Goal: Find specific page/section: Find specific page/section

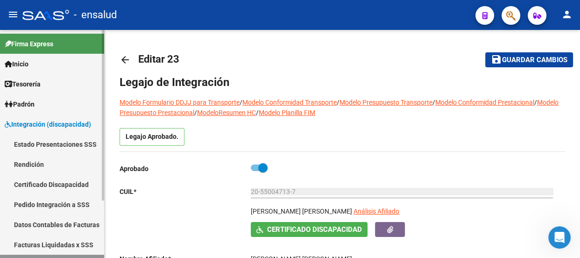
scroll to position [170, 0]
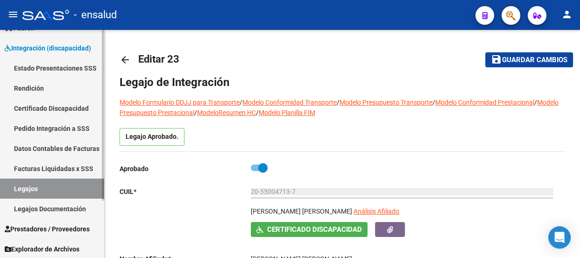
scroll to position [77, 0]
click at [52, 249] on span "Explorador de Archivos" at bounding box center [42, 248] width 75 height 10
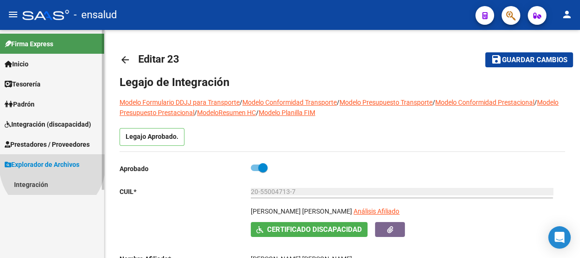
scroll to position [0, 0]
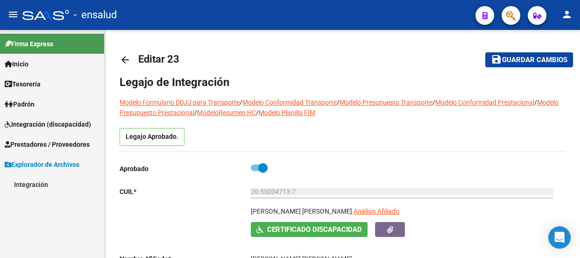
click at [33, 182] on link "Integración" at bounding box center [52, 184] width 104 height 20
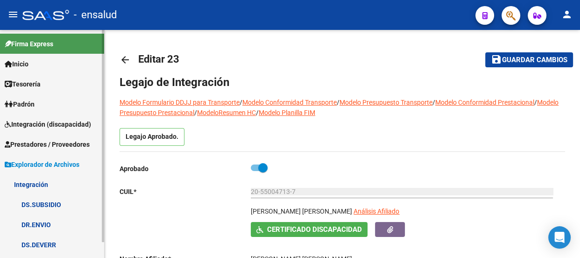
scroll to position [16, 0]
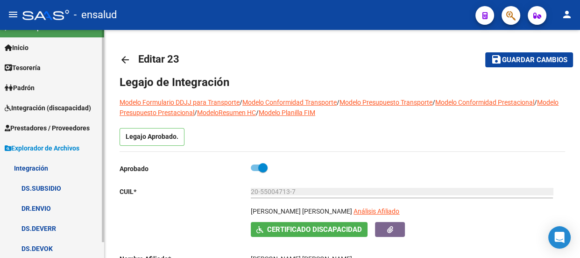
click at [48, 245] on link "DS.DEVOK" at bounding box center [52, 248] width 104 height 20
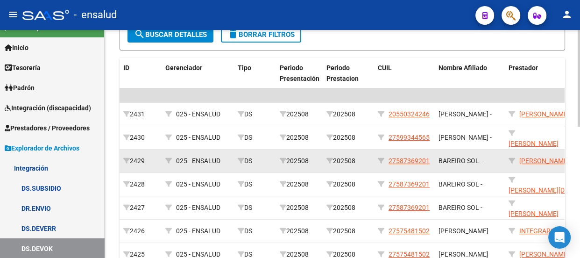
scroll to position [297, 0]
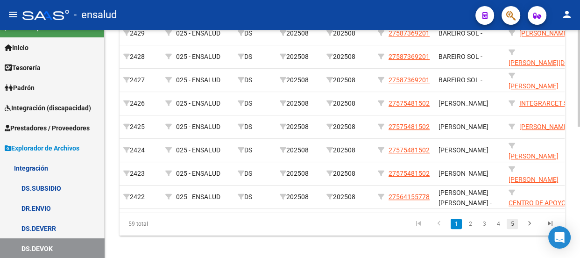
click at [512, 229] on link "5" at bounding box center [512, 224] width 11 height 10
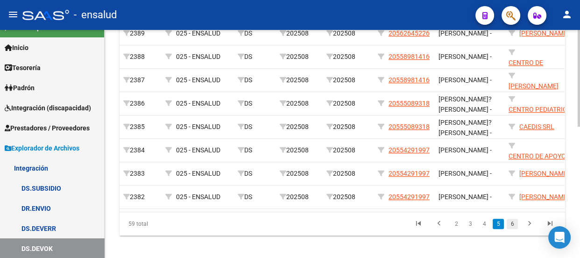
click at [514, 229] on link "6" at bounding box center [512, 224] width 11 height 10
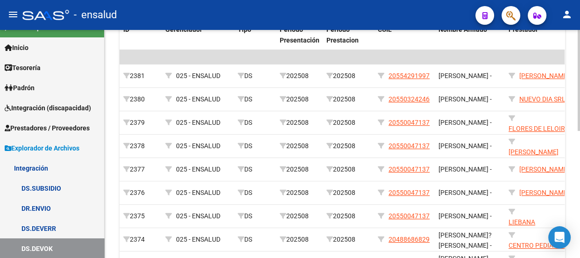
scroll to position [286, 0]
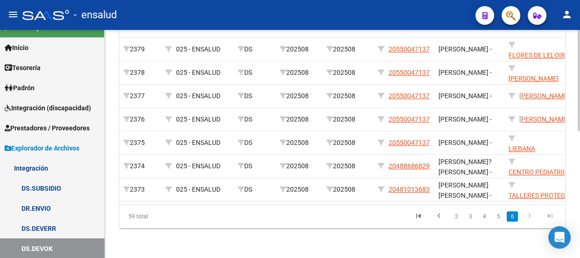
drag, startPoint x: 514, startPoint y: 218, endPoint x: 527, endPoint y: 215, distance: 12.5
click at [515, 218] on link "6" at bounding box center [512, 216] width 11 height 10
click at [529, 216] on icon "go to next page" at bounding box center [530, 217] width 12 height 11
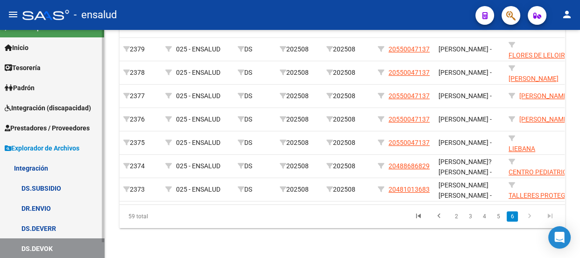
click at [43, 225] on link "DS.DEVERR" at bounding box center [52, 228] width 104 height 20
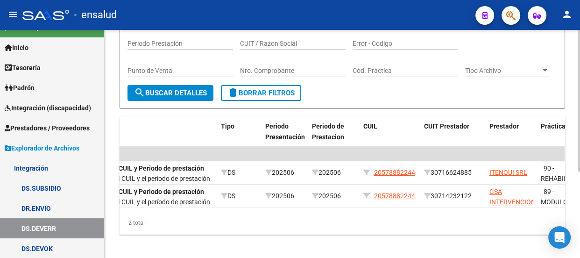
scroll to position [0, 100]
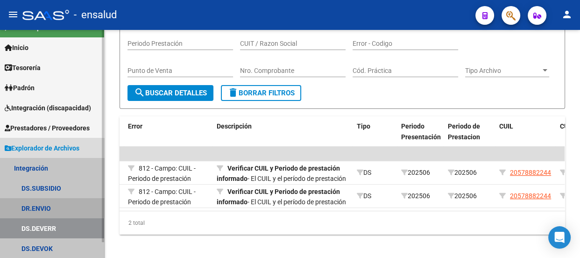
click at [44, 206] on link "DR.ENVIO" at bounding box center [52, 208] width 104 height 20
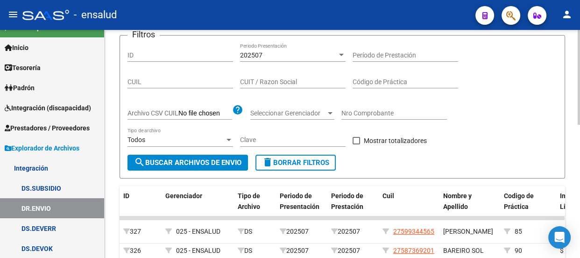
scroll to position [85, 0]
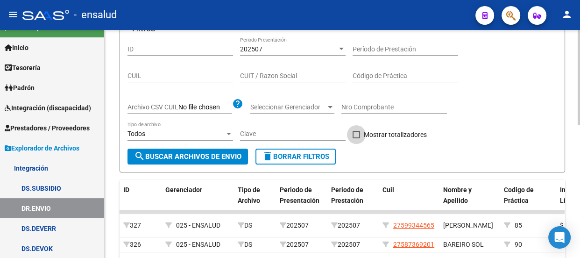
click at [357, 135] on span at bounding box center [356, 134] width 7 height 7
click at [357, 138] on input "Mostrar totalizadores" at bounding box center [356, 138] width 0 height 0
checkbox input "true"
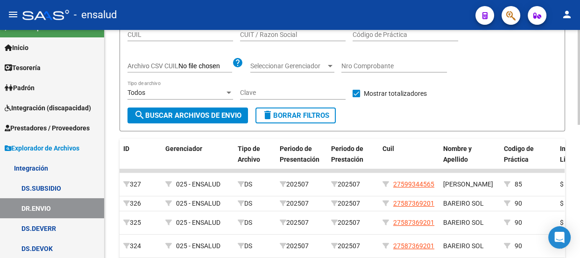
scroll to position [107, 0]
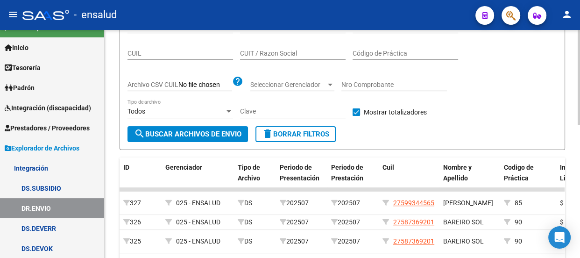
click at [194, 133] on span "search Buscar Archivos de Envio" at bounding box center [187, 134] width 107 height 8
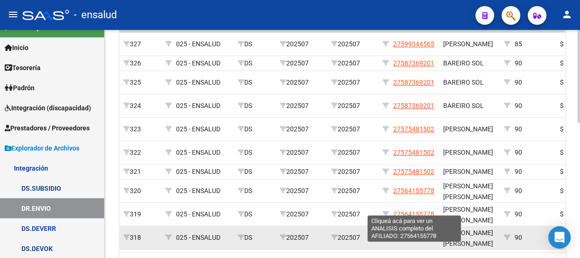
scroll to position [330, 0]
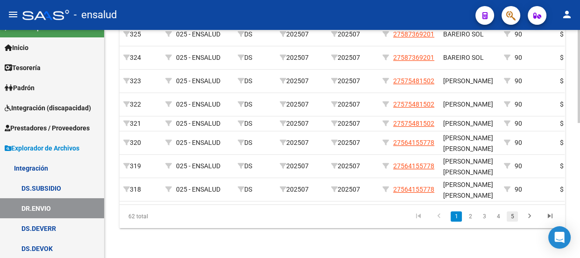
click at [512, 218] on link "5" at bounding box center [512, 216] width 11 height 10
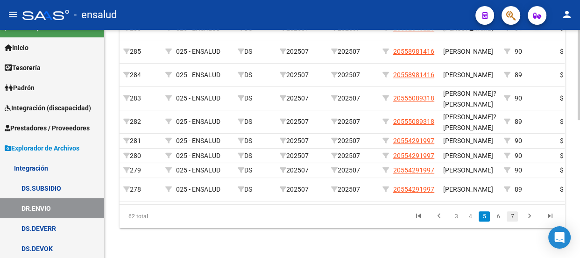
click at [514, 221] on link "7" at bounding box center [512, 216] width 11 height 10
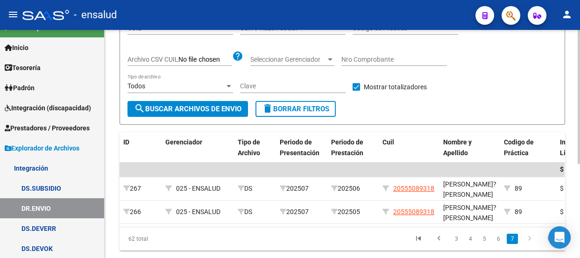
scroll to position [117, 0]
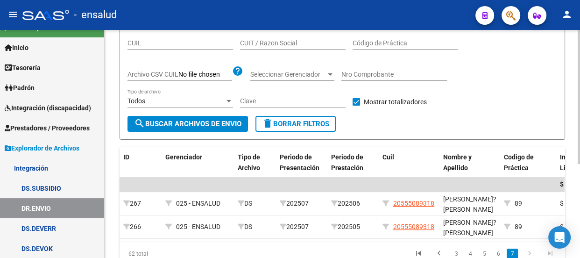
click at [212, 122] on span "search Buscar Archivos de Envio" at bounding box center [187, 124] width 107 height 8
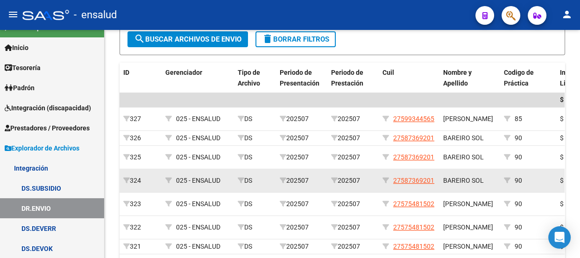
scroll to position [202, 0]
